Goal: Information Seeking & Learning: Learn about a topic

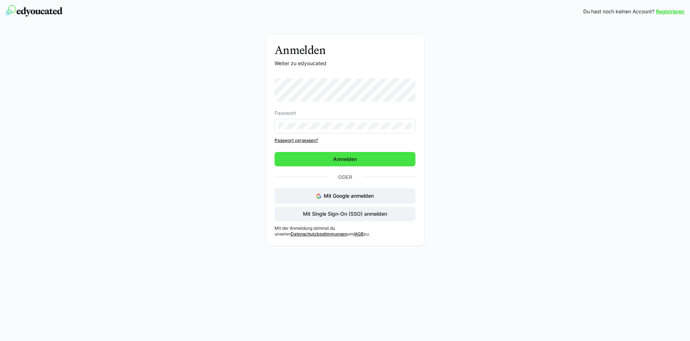
click at [337, 159] on span "Anmelden" at bounding box center [345, 158] width 26 height 7
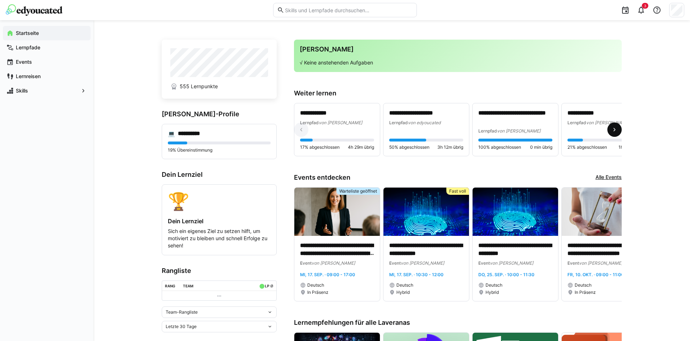
click at [619, 131] on span at bounding box center [615, 129] width 14 height 14
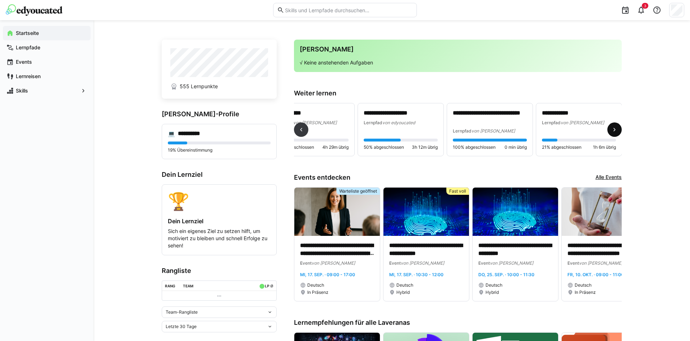
scroll to position [0, 26]
click at [301, 127] on eds-icon at bounding box center [301, 129] width 7 height 7
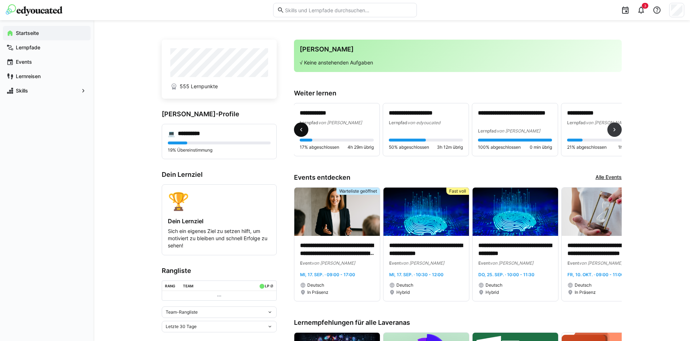
scroll to position [0, 0]
click at [339, 120] on span "von [PERSON_NAME]" at bounding box center [341, 122] width 44 height 5
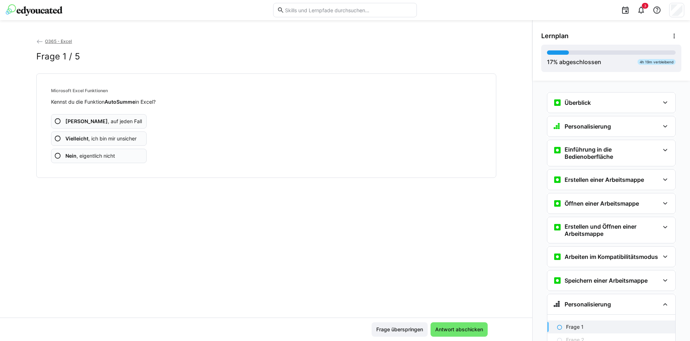
click at [127, 122] on app-assessment-question-radio "Ja , auf jeden Fall" at bounding box center [99, 121] width 96 height 14
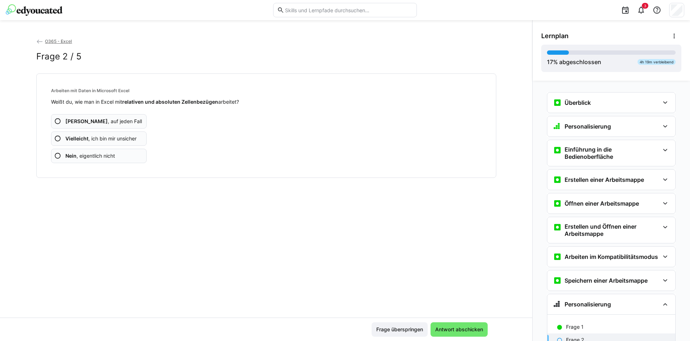
click at [126, 124] on app-assessment-question-radio "Ja , auf jeden Fall" at bounding box center [99, 121] width 96 height 14
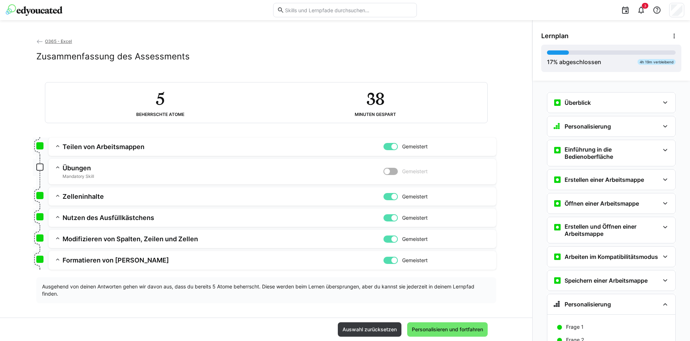
scroll to position [3, 0]
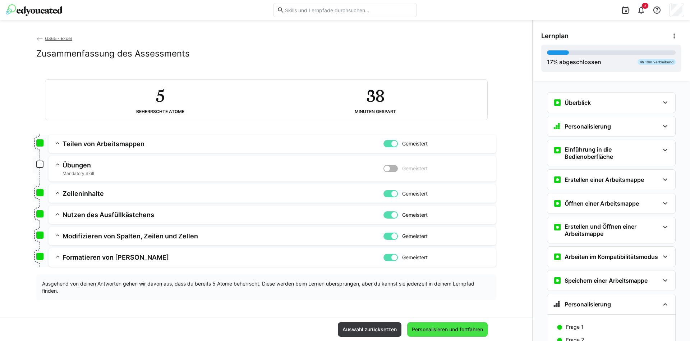
click at [447, 329] on span "Personalisieren und fortfahren" at bounding box center [447, 328] width 73 height 7
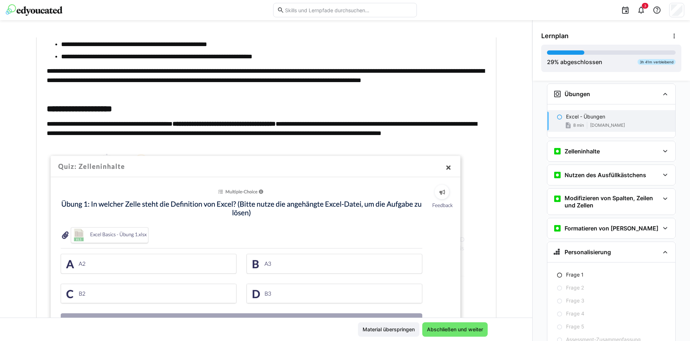
scroll to position [220, 0]
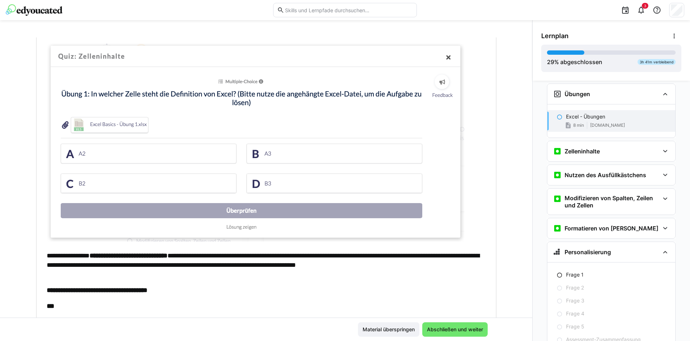
click at [91, 122] on img at bounding box center [256, 143] width 418 height 198
click at [62, 125] on img at bounding box center [256, 143] width 418 height 198
click at [109, 128] on img at bounding box center [256, 143] width 418 height 198
click at [108, 128] on img at bounding box center [256, 143] width 418 height 198
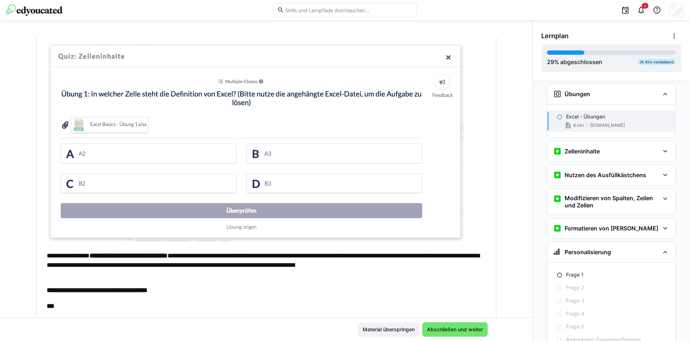
click at [108, 128] on img at bounding box center [256, 143] width 418 height 198
click at [77, 126] on img at bounding box center [256, 143] width 418 height 198
click at [64, 125] on img at bounding box center [256, 143] width 418 height 198
click at [115, 124] on img at bounding box center [256, 143] width 418 height 198
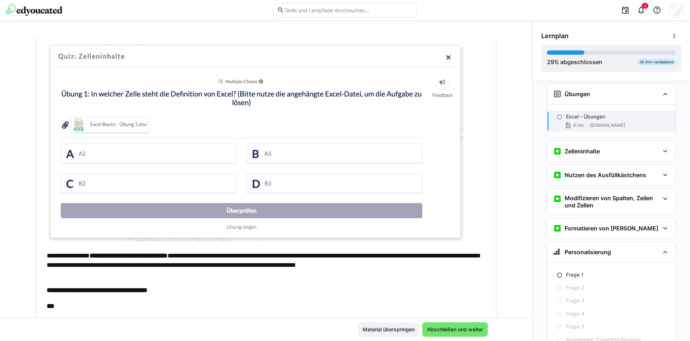
click at [115, 124] on img at bounding box center [256, 143] width 418 height 198
click at [104, 127] on img at bounding box center [256, 143] width 418 height 198
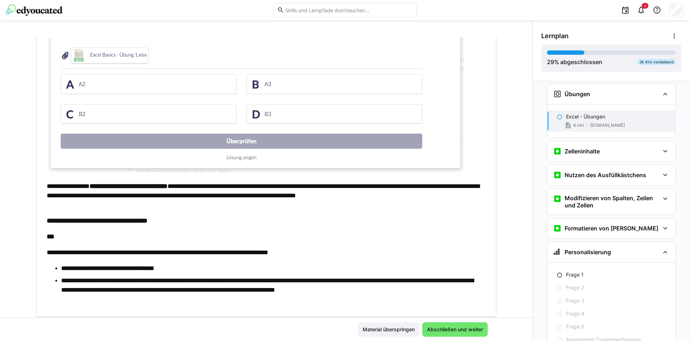
scroll to position [312, 0]
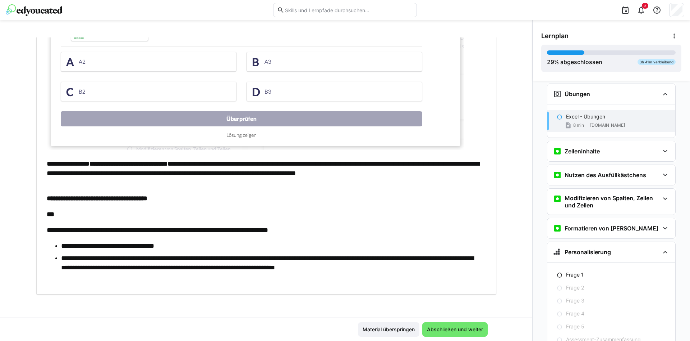
click at [232, 119] on img at bounding box center [256, 51] width 418 height 198
click at [239, 133] on img at bounding box center [256, 51] width 418 height 198
click at [442, 330] on span "Abschließen und weiter" at bounding box center [455, 328] width 58 height 7
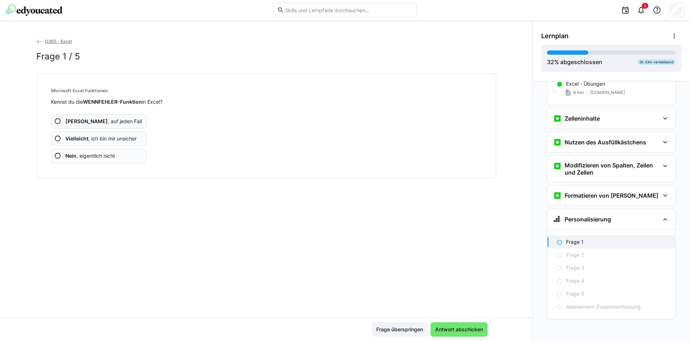
scroll to position [291, 0]
click at [455, 326] on span "Antwort abschicken" at bounding box center [459, 328] width 50 height 7
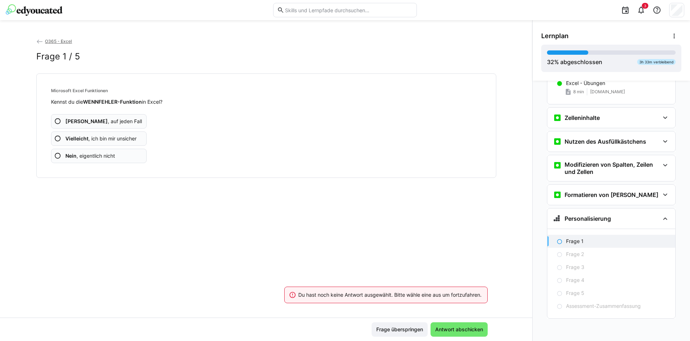
click at [117, 123] on app-assessment-question-radio "Ja , auf jeden Fall" at bounding box center [99, 121] width 96 height 14
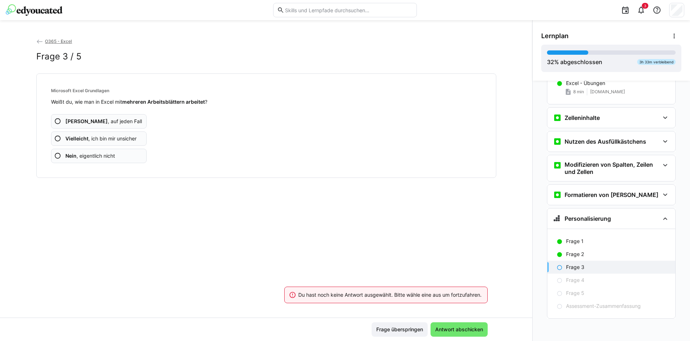
click at [117, 123] on app-assessment-question-radio "Ja , auf jeden Fall" at bounding box center [99, 121] width 96 height 14
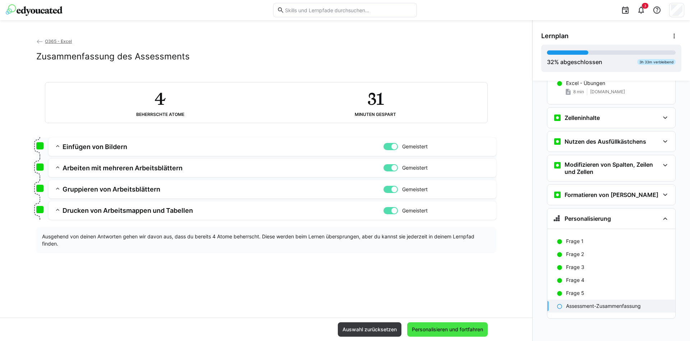
click at [444, 328] on span "Personalisieren und fortfahren" at bounding box center [447, 328] width 73 height 7
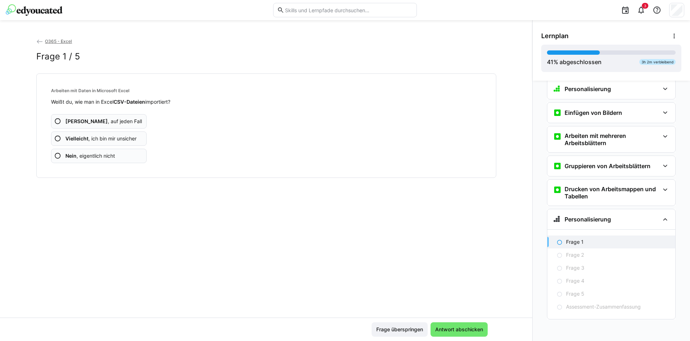
scroll to position [421, 0]
click at [126, 120] on app-assessment-question-radio "Ja , auf jeden Fall" at bounding box center [99, 121] width 96 height 14
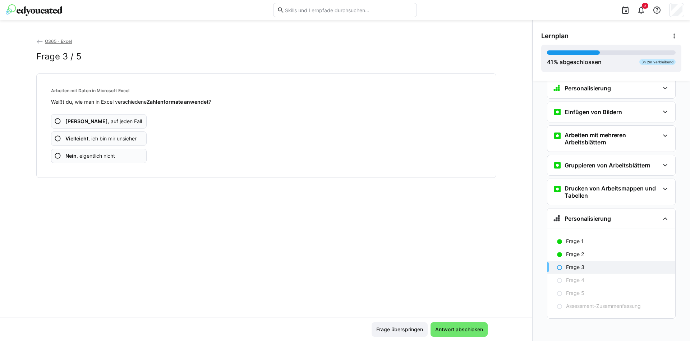
click at [126, 120] on app-assessment-question-radio "Ja , auf jeden Fall" at bounding box center [99, 121] width 96 height 14
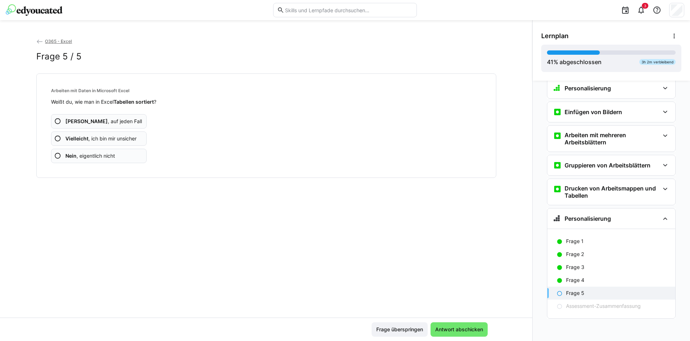
click at [126, 120] on app-assessment-question-radio "Ja , auf jeden Fall" at bounding box center [99, 121] width 96 height 14
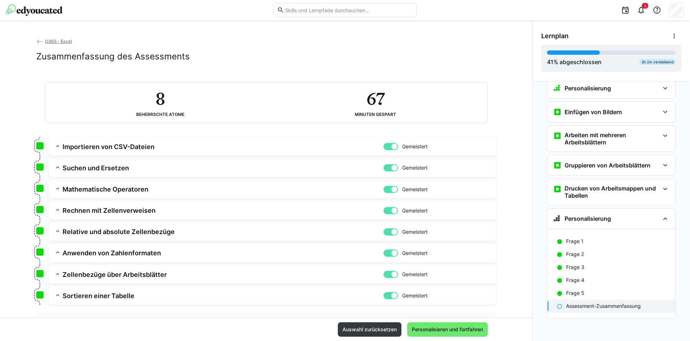
click at [126, 120] on div "8 Beherrschte Atome 67 Minuten gespart" at bounding box center [266, 102] width 442 height 40
click at [450, 328] on span "Personalisieren und fortfahren" at bounding box center [447, 328] width 73 height 7
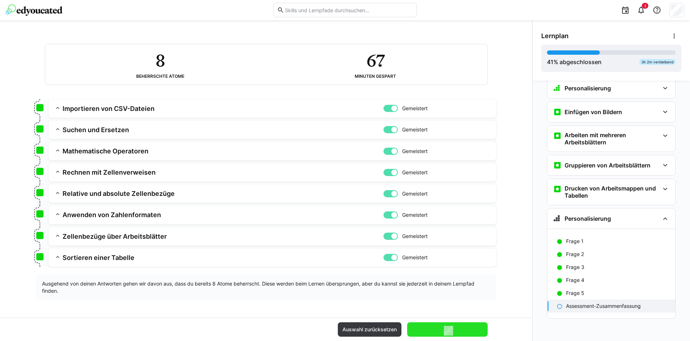
click at [302, 318] on div "Auswahl zurücksetzen Personalisieren und fortfahren" at bounding box center [266, 328] width 533 height 23
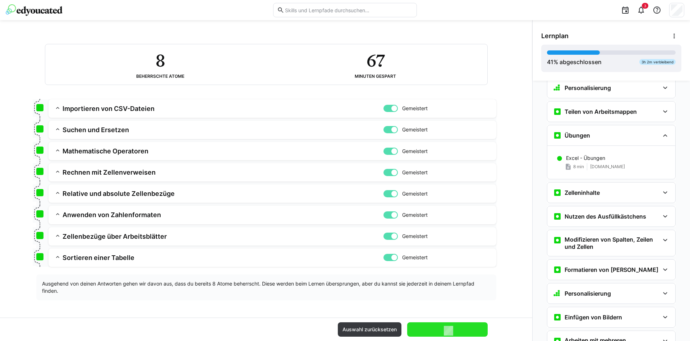
scroll to position [0, 0]
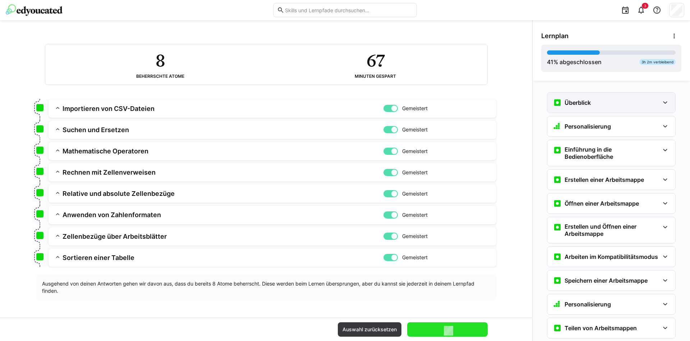
click at [663, 104] on eds-icon at bounding box center [665, 102] width 9 height 9
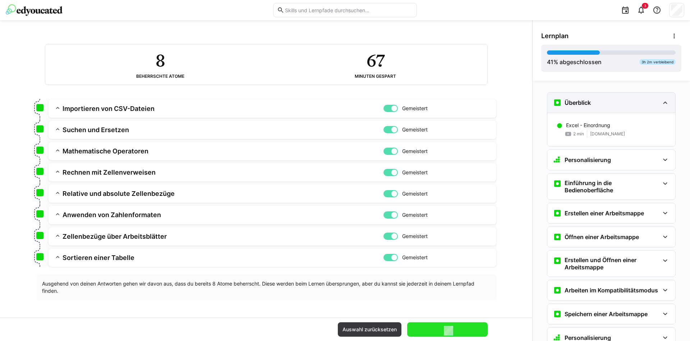
click at [663, 104] on eds-icon at bounding box center [665, 102] width 9 height 9
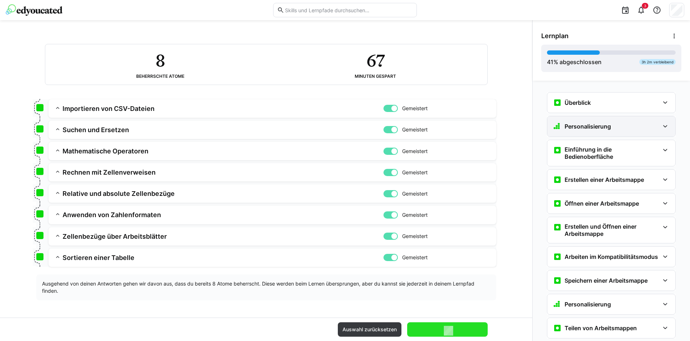
click at [665, 129] on eds-icon at bounding box center [665, 126] width 9 height 9
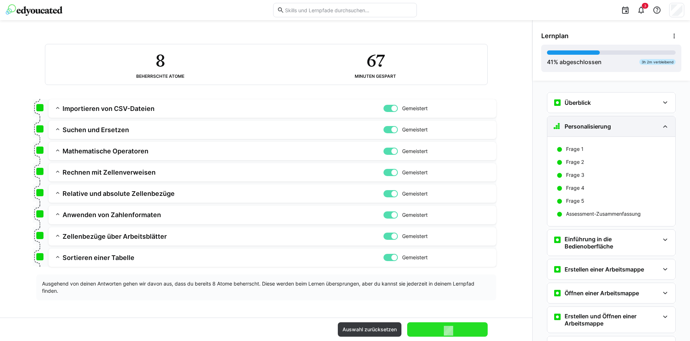
click at [666, 129] on eds-icon at bounding box center [665, 126] width 9 height 9
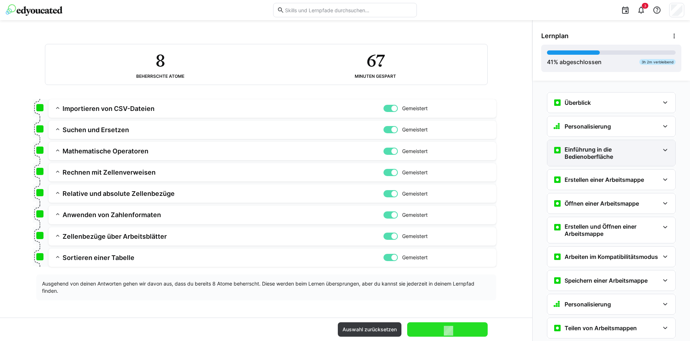
click at [669, 151] on eds-icon at bounding box center [665, 150] width 9 height 9
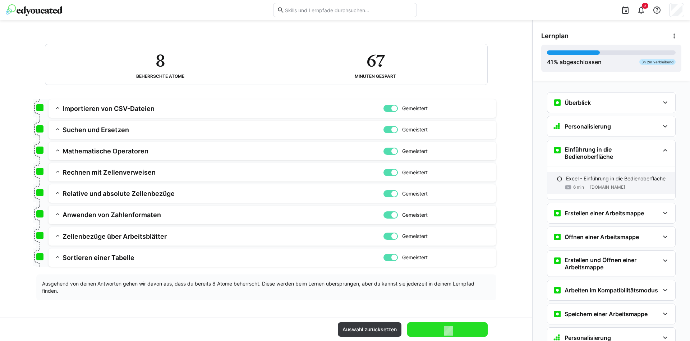
click at [634, 179] on p "Excel - Einführung in die Bedienoberfläche" at bounding box center [616, 178] width 100 height 7
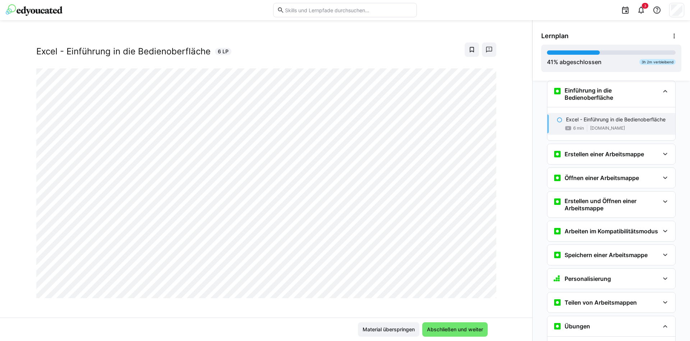
scroll to position [12, 0]
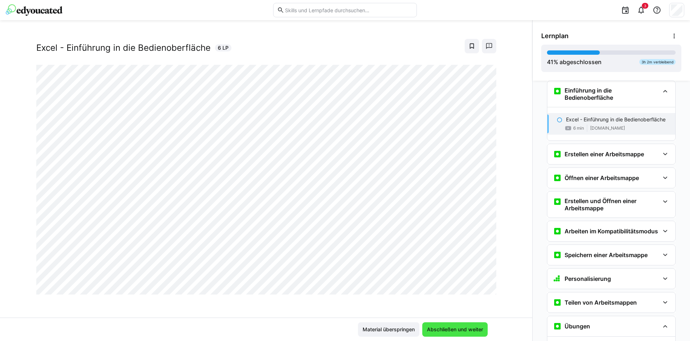
click at [448, 328] on span "Abschließen und weiter" at bounding box center [455, 328] width 58 height 7
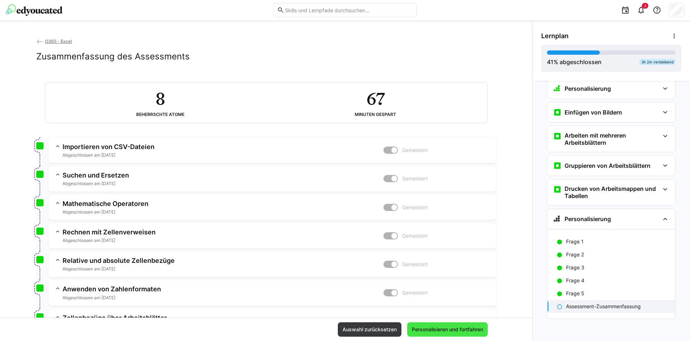
scroll to position [455, 0]
click at [447, 328] on span "Personalisieren und fortfahren" at bounding box center [447, 328] width 73 height 7
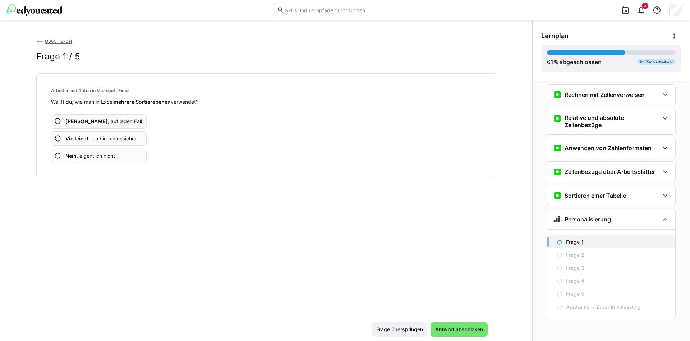
scroll to position [698, 0]
click at [112, 139] on span "Vielleicht , ich bin mir unsicher" at bounding box center [100, 138] width 71 height 7
click at [121, 139] on span "Vielleicht , ich bin mir unsicher" at bounding box center [100, 138] width 71 height 7
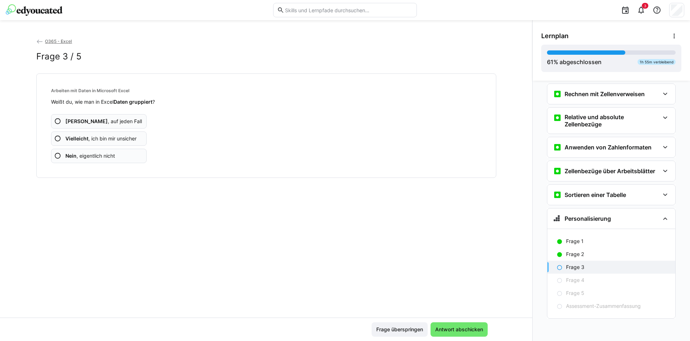
click at [123, 138] on span "Vielleicht , ich bin mir unsicher" at bounding box center [100, 138] width 71 height 7
click at [128, 139] on span "Vielleicht , ich bin mir unsicher" at bounding box center [100, 138] width 71 height 7
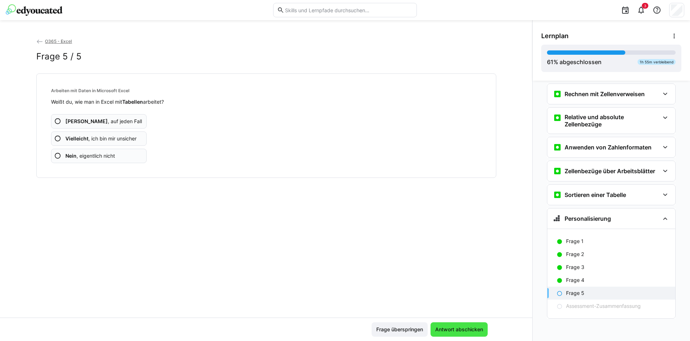
click at [457, 334] on span "Antwort abschicken" at bounding box center [459, 329] width 57 height 14
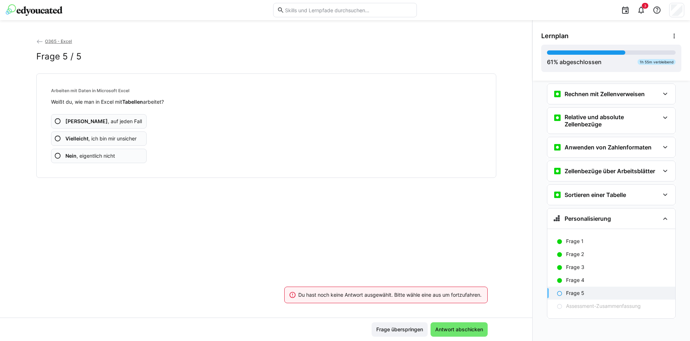
click at [102, 138] on span "Vielleicht , ich bin mir unsicher" at bounding box center [100, 138] width 71 height 7
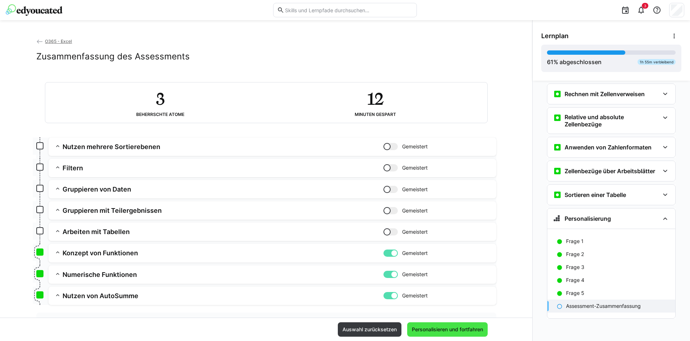
click at [463, 328] on span "Personalisieren und fortfahren" at bounding box center [447, 328] width 73 height 7
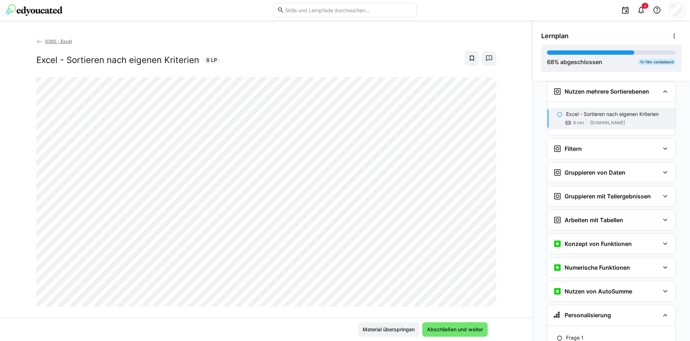
scroll to position [849, 0]
click at [453, 330] on span "Abschließen und weiter" at bounding box center [455, 328] width 58 height 7
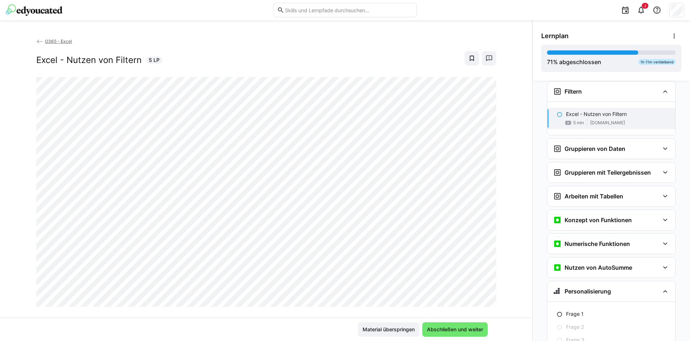
scroll to position [906, 0]
click at [457, 327] on span "Abschließen und weiter" at bounding box center [455, 328] width 58 height 7
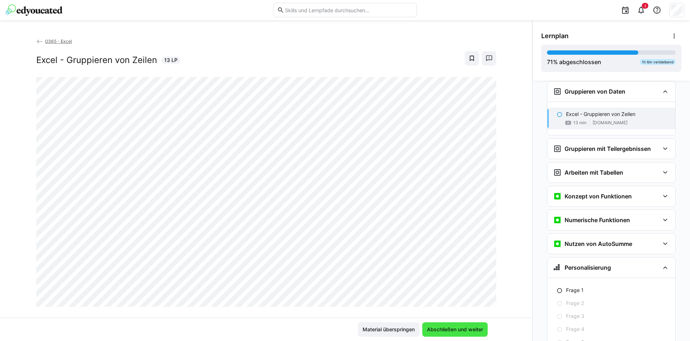
scroll to position [963, 0]
click at [472, 326] on span "Abschließen und weiter" at bounding box center [455, 328] width 58 height 7
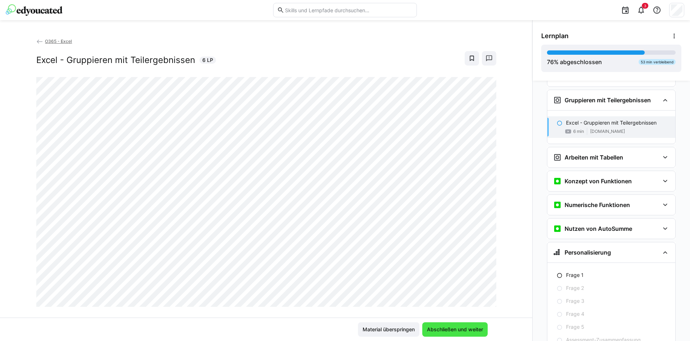
scroll to position [1012, 0]
click at [463, 331] on span "Abschließen und weiter" at bounding box center [455, 328] width 58 height 7
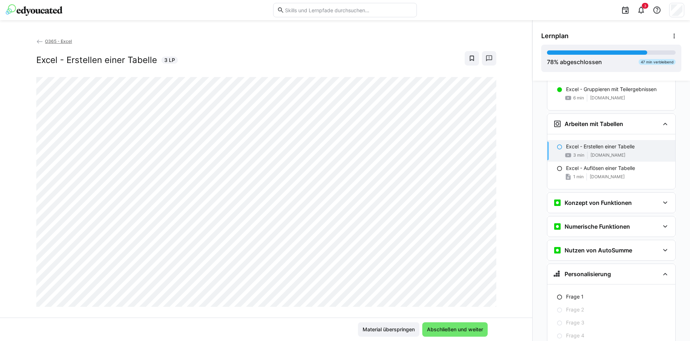
scroll to position [1045, 0]
click at [443, 329] on span "Abschließen und weiter" at bounding box center [455, 328] width 58 height 7
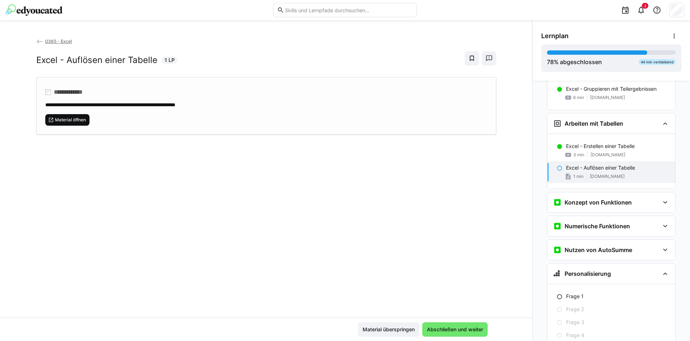
click at [77, 116] on span "Material öffnen" at bounding box center [67, 120] width 45 height 12
click at [451, 325] on span "Abschließen und weiter" at bounding box center [455, 329] width 65 height 14
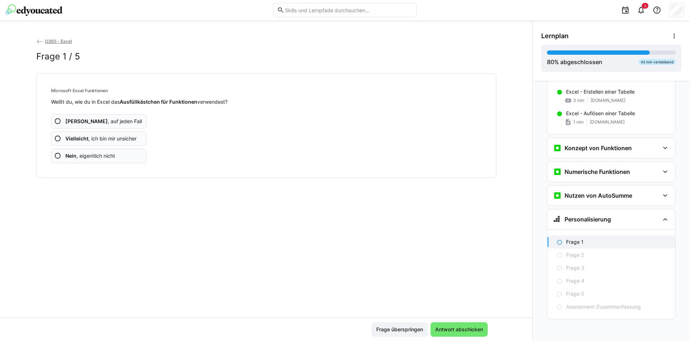
scroll to position [1100, 0]
click at [121, 140] on span "Vielleicht , ich bin mir unsicher" at bounding box center [100, 138] width 71 height 7
click at [94, 138] on span "Vielleicht , ich bin mir unsicher" at bounding box center [100, 138] width 71 height 7
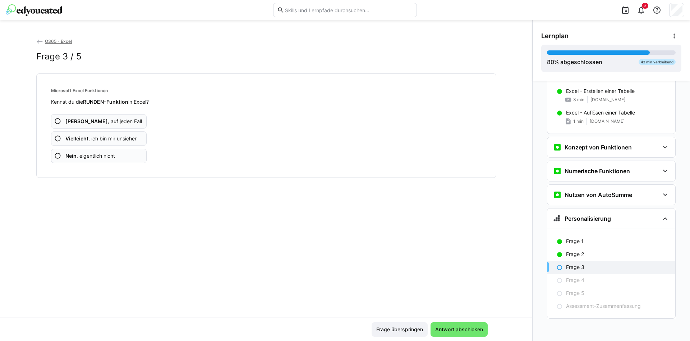
click at [103, 139] on span "Vielleicht , ich bin mir unsicher" at bounding box center [100, 138] width 71 height 7
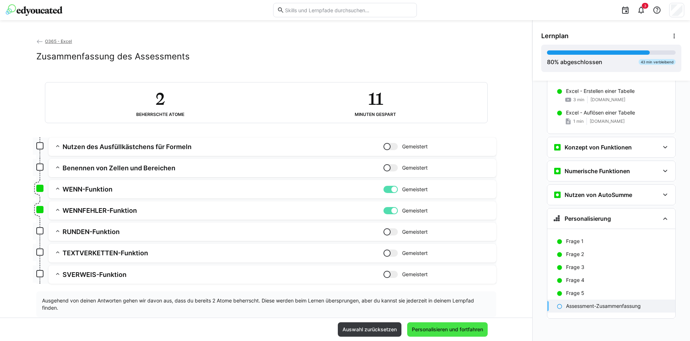
click at [463, 327] on span "Personalisieren und fortfahren" at bounding box center [447, 328] width 73 height 7
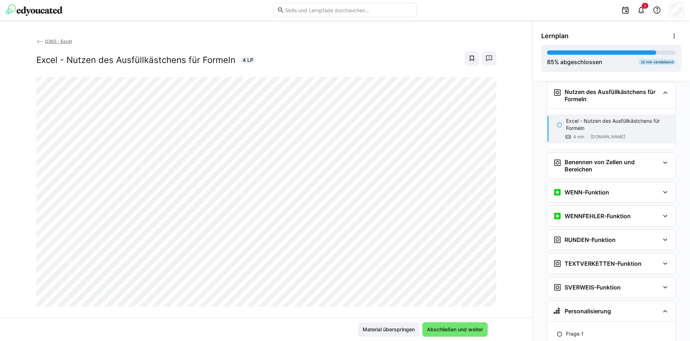
scroll to position [12, 0]
